Goal: Go to known website: Access a specific website the user already knows

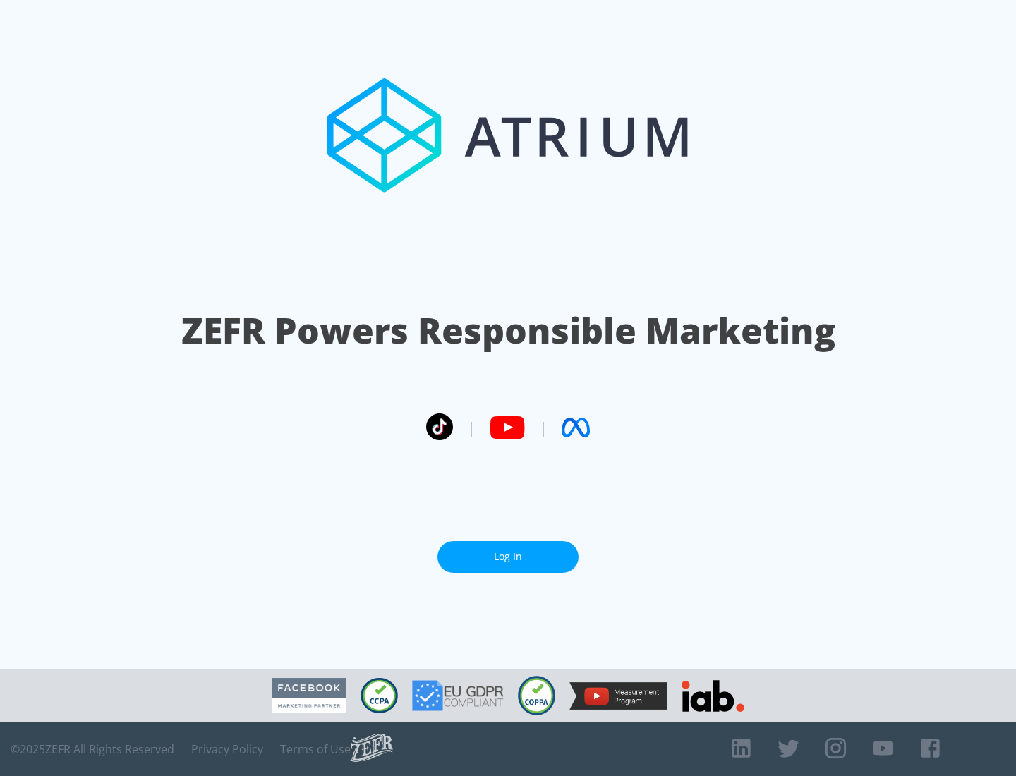
click at [508, 557] on link "Log In" at bounding box center [507, 557] width 141 height 32
